Goal: Information Seeking & Learning: Check status

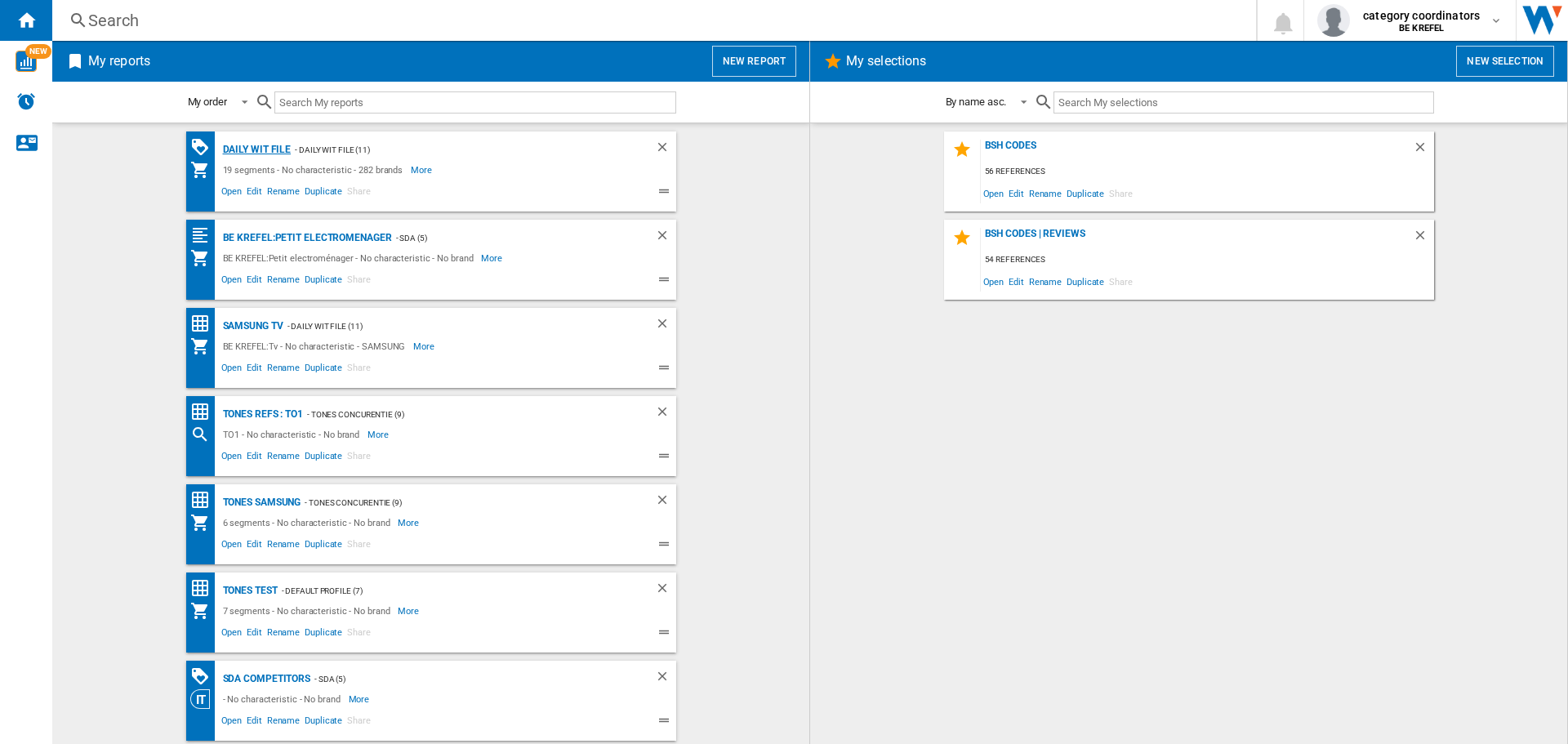
click at [251, 145] on div "Daily WIT file" at bounding box center [255, 150] width 73 height 21
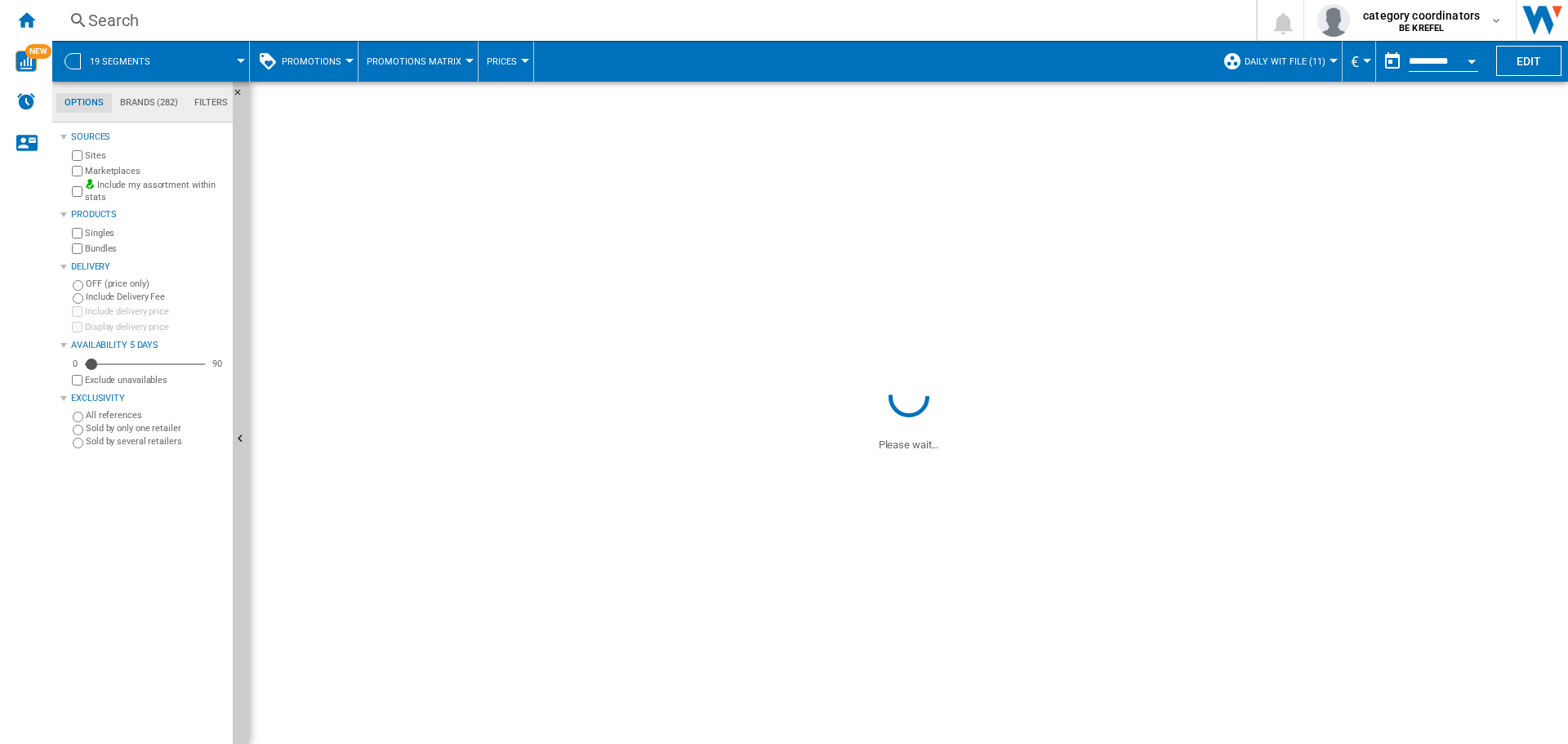
click at [321, 62] on span "Promotions" at bounding box center [312, 61] width 59 height 11
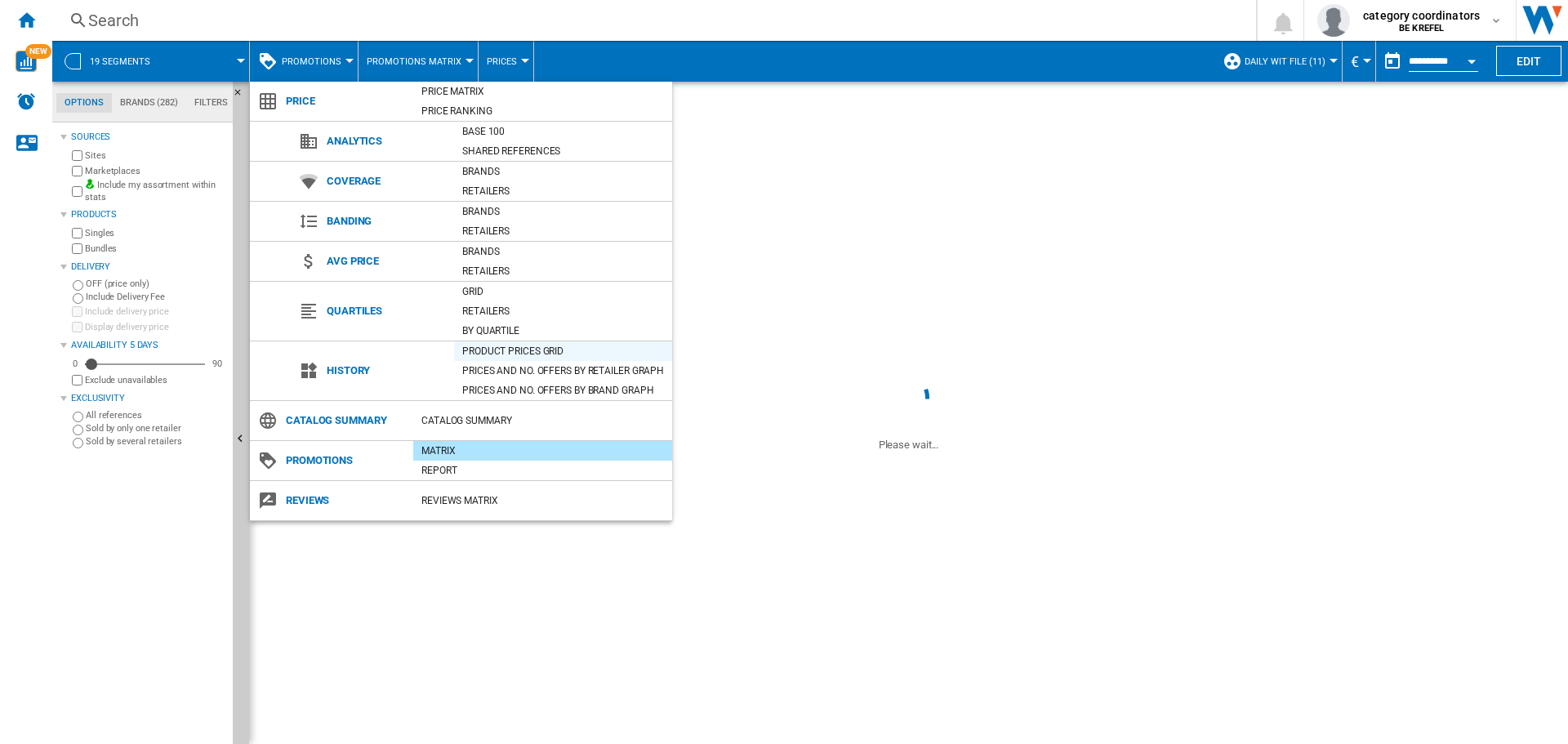
click at [529, 354] on div "Product prices grid" at bounding box center [562, 351] width 218 height 17
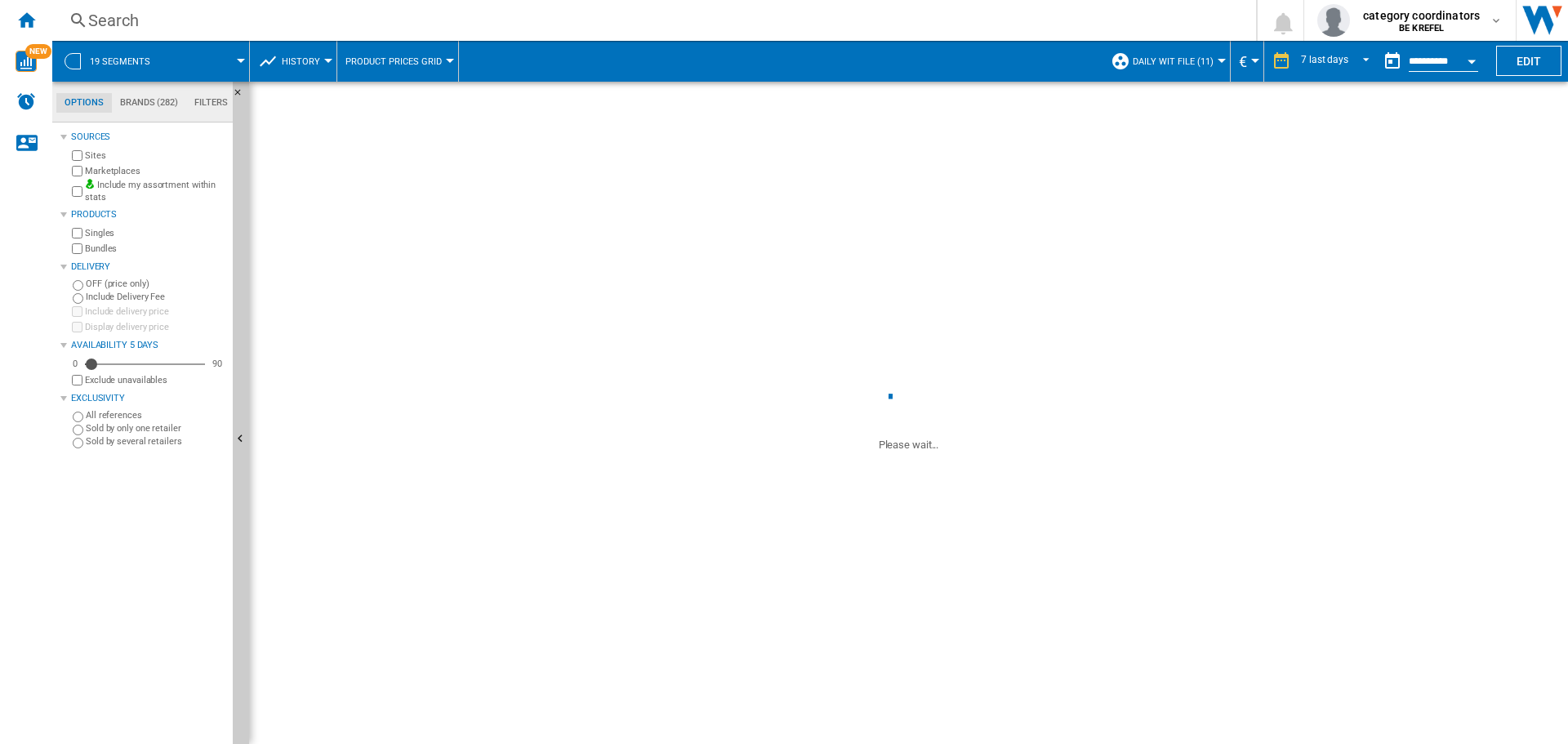
click at [141, 24] on div "Search" at bounding box center [650, 20] width 1125 height 23
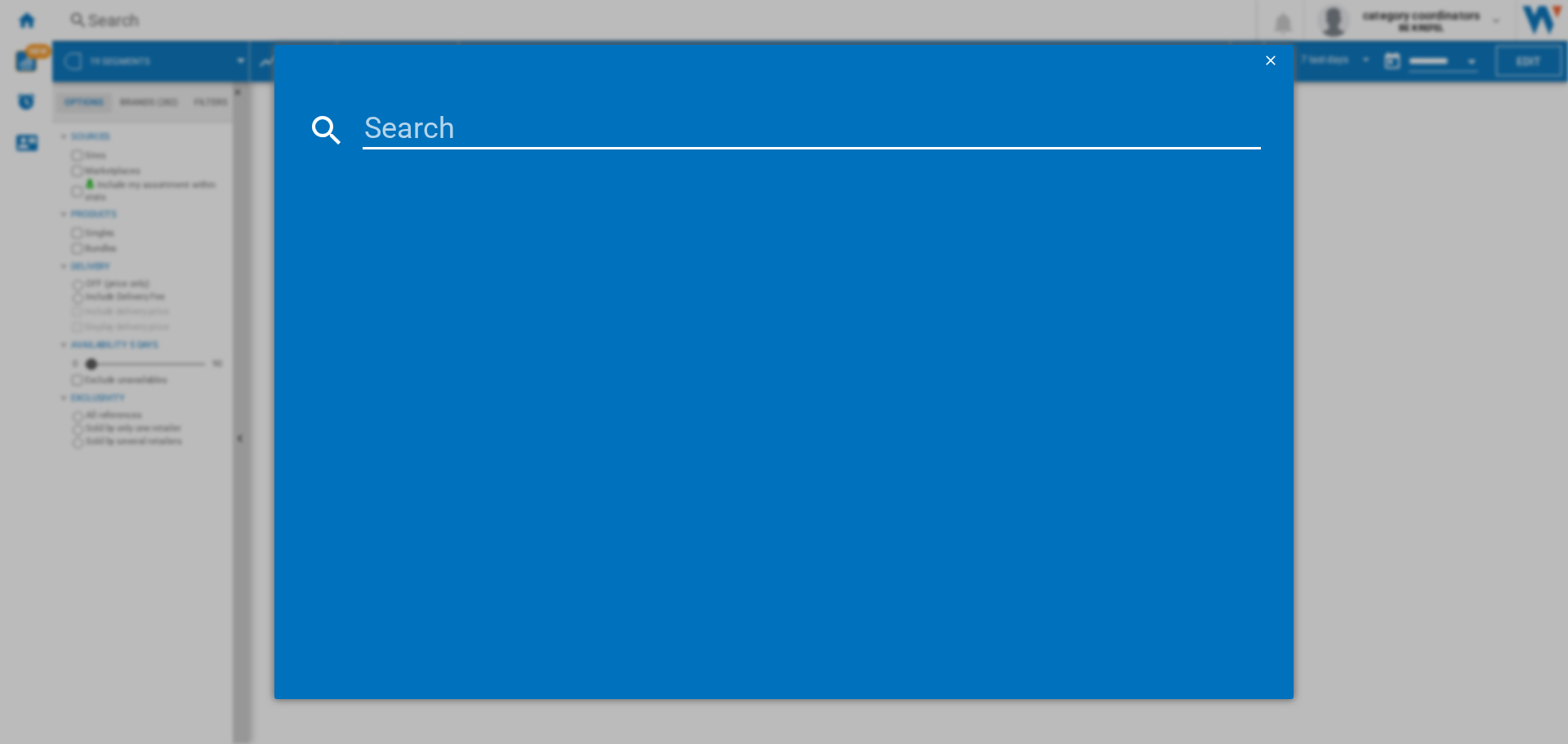
click at [392, 145] on input at bounding box center [812, 130] width 898 height 39
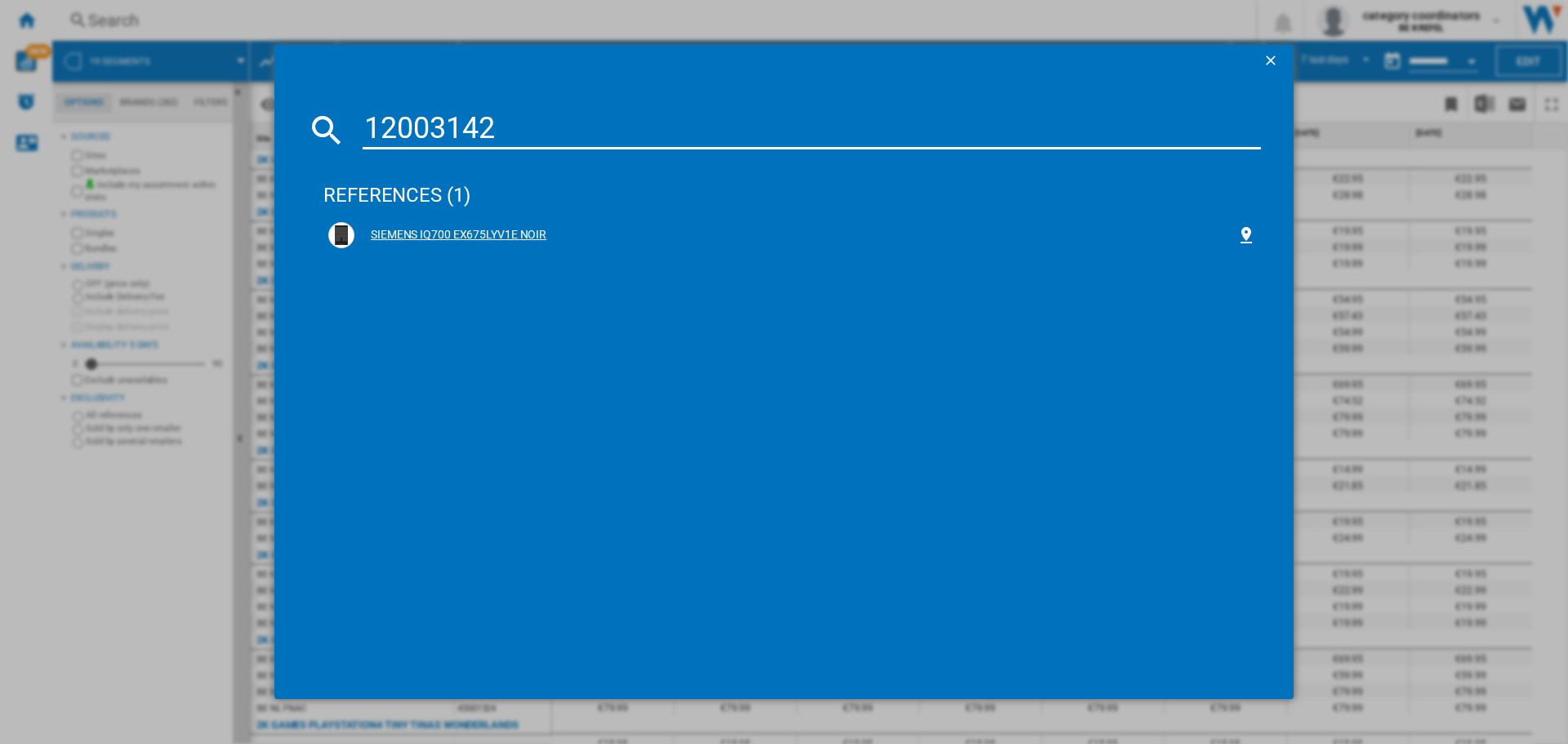
type input "12003142"
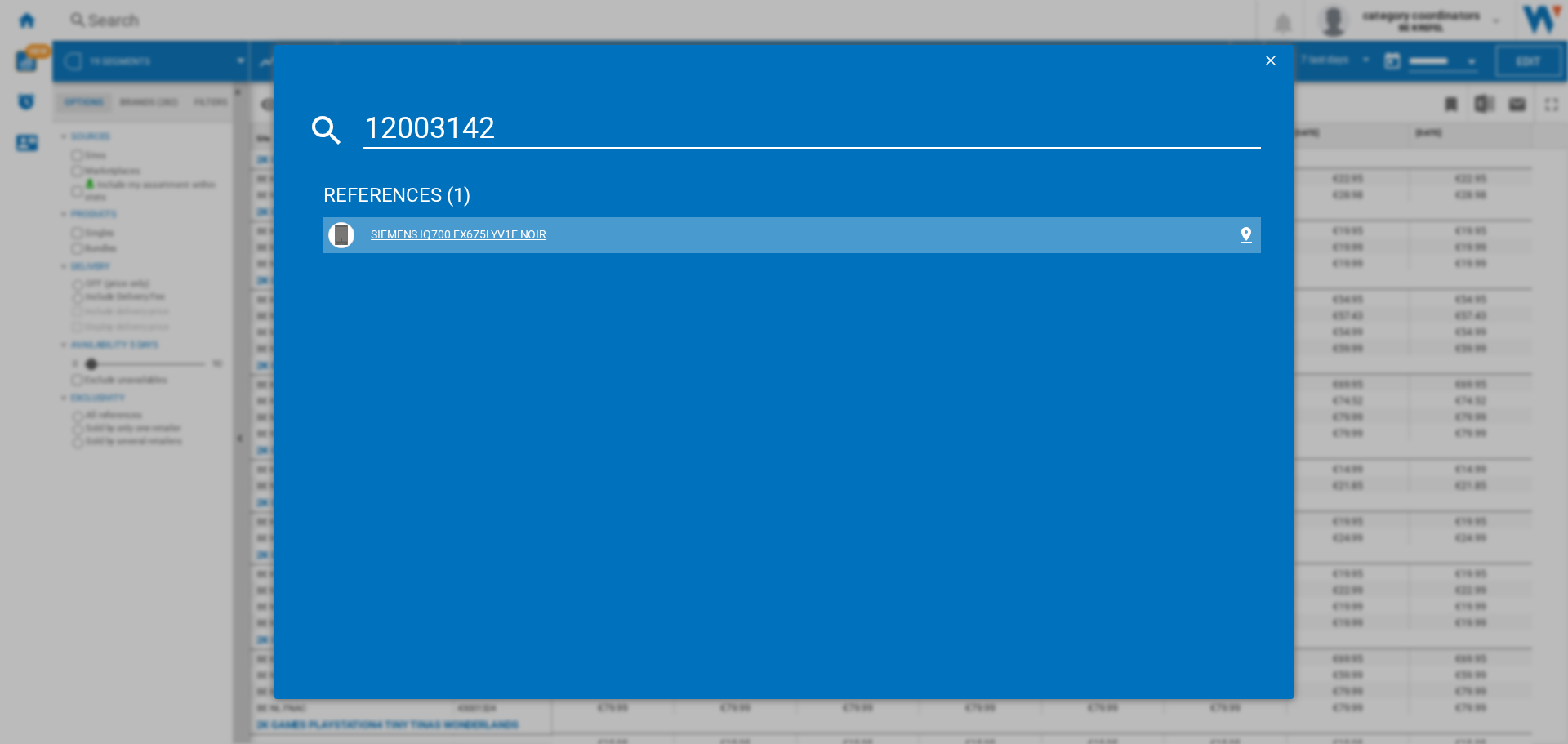
click at [488, 235] on div "SIEMENS IQ700 EX675LYV1E NOIR" at bounding box center [795, 235] width 882 height 17
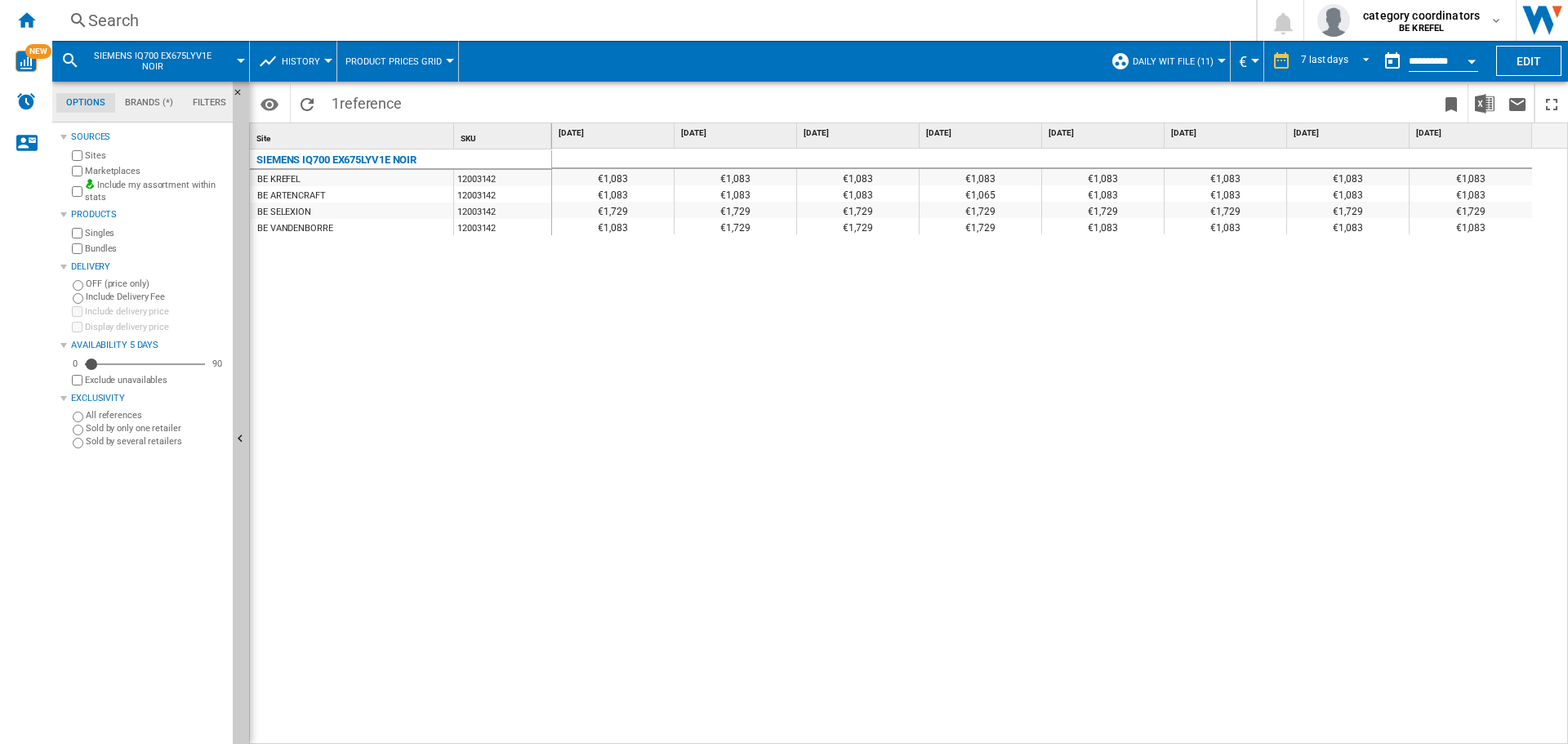
click at [1436, 58] on input "**********" at bounding box center [1443, 63] width 69 height 15
click at [1346, 63] on md-select-value "7 last days" at bounding box center [1337, 61] width 77 height 25
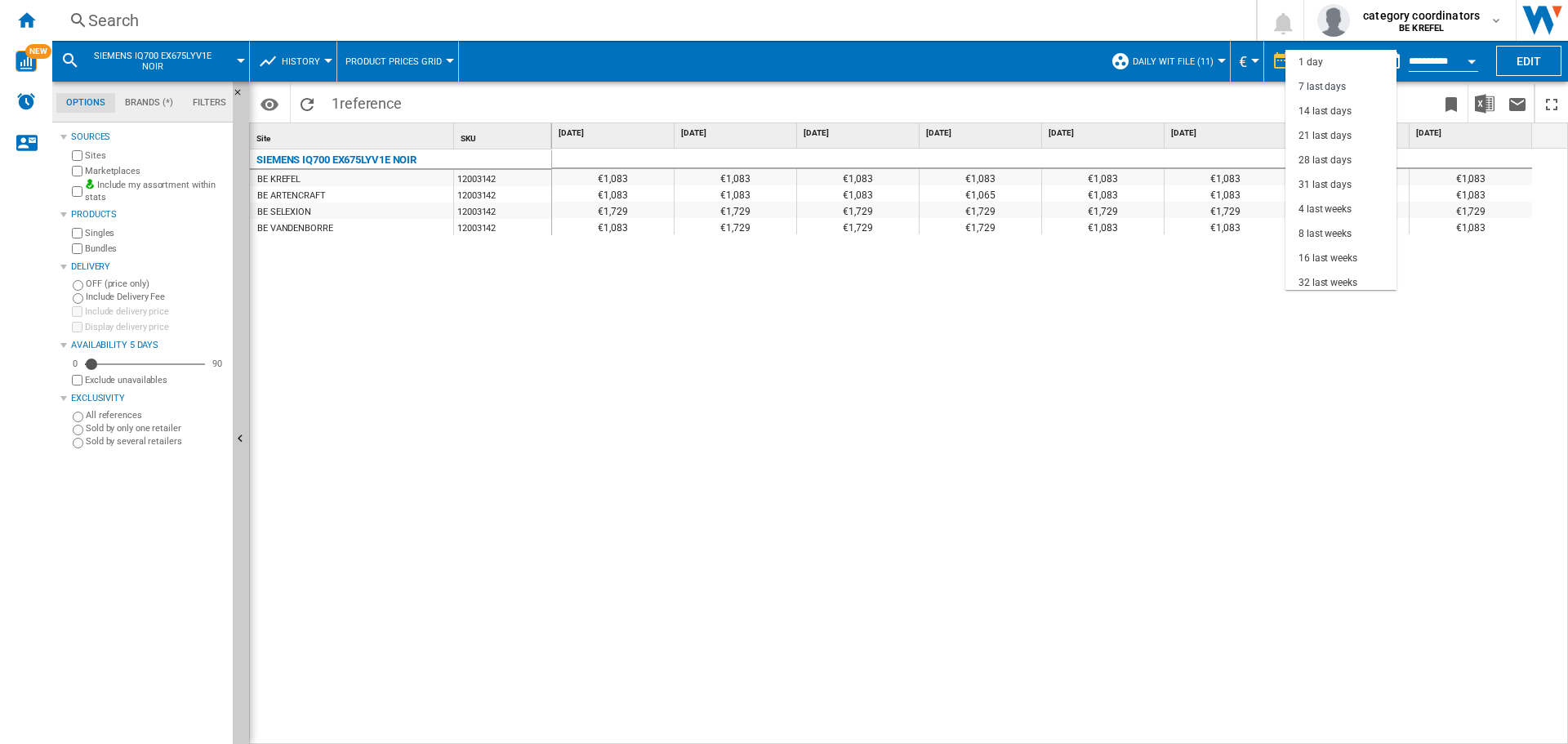
scroll to position [25, 0]
click at [1324, 212] on div "8 last weeks" at bounding box center [1325, 209] width 53 height 14
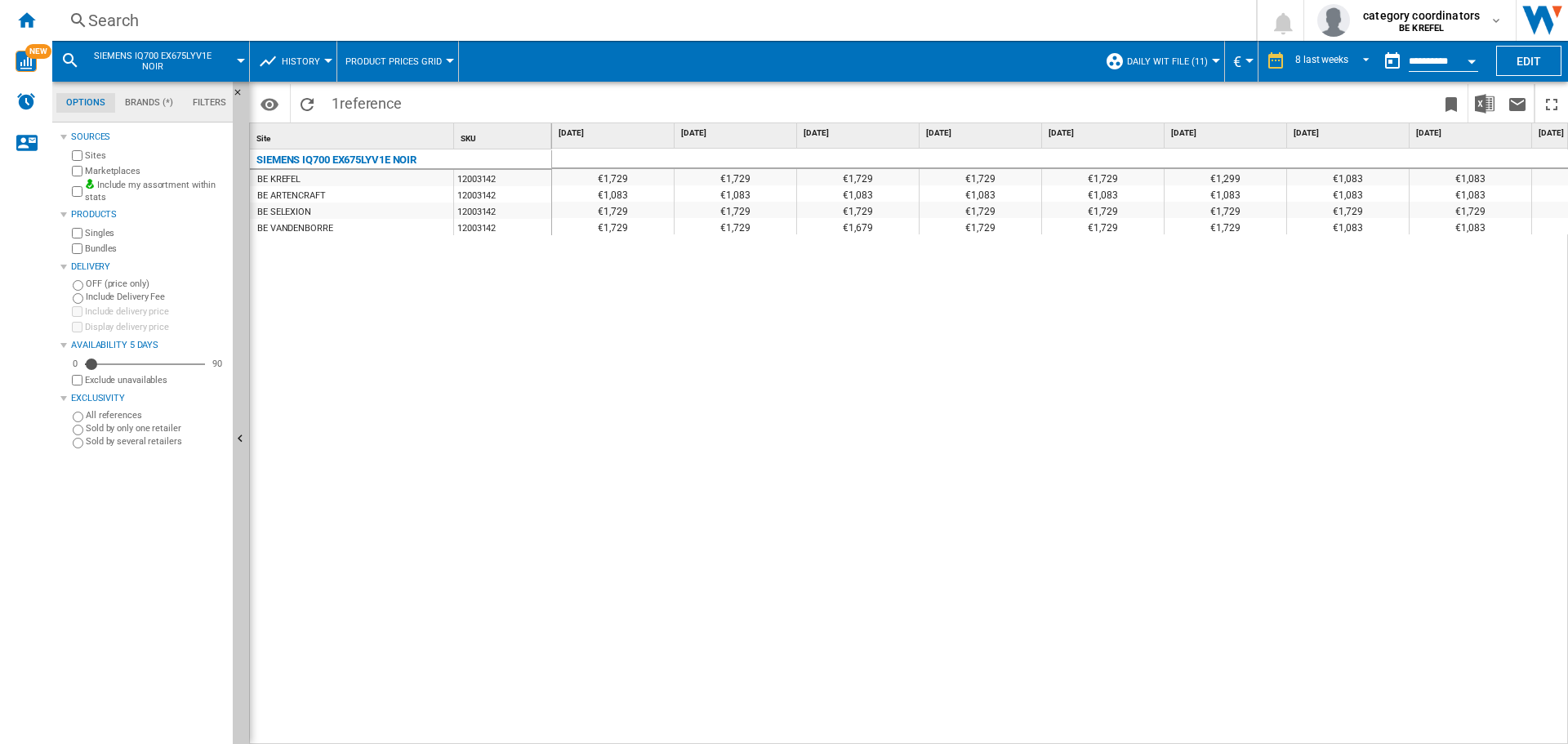
drag, startPoint x: 603, startPoint y: 198, endPoint x: 619, endPoint y: 200, distance: 16.1
click at [619, 200] on div "€1,083" at bounding box center [612, 193] width 121 height 17
click at [724, 436] on div "€1,729 €1,729 €1,729 €1,729 €1,729 €1,299 €1,083 €1,083 €1,083 €1,083 €1,083 €1…" at bounding box center [1060, 447] width 1017 height 596
click at [494, 619] on div "SIEMENS IQ700 EX675LYV1E NOIR BE KREFEL 12003142 BE ARTENCRAFT 12003142 BE SELE…" at bounding box center [400, 443] width 302 height 587
